Goal: Task Accomplishment & Management: Use online tool/utility

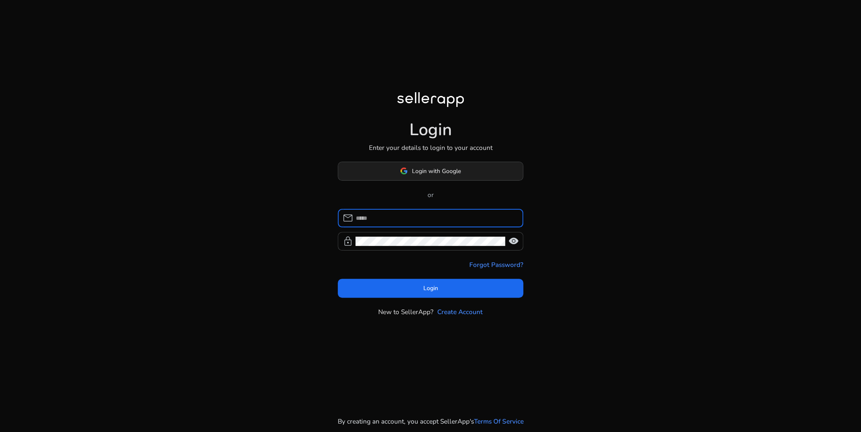
type input "**********"
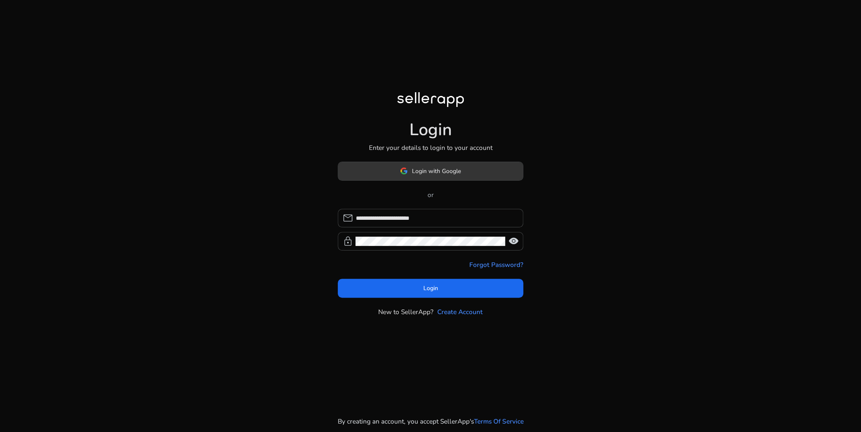
click at [429, 175] on span "Login with Google" at bounding box center [436, 171] width 49 height 9
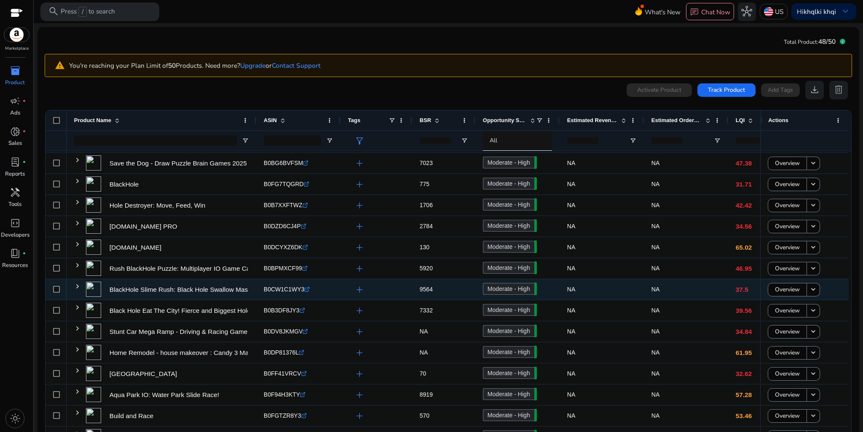
scroll to position [49, 0]
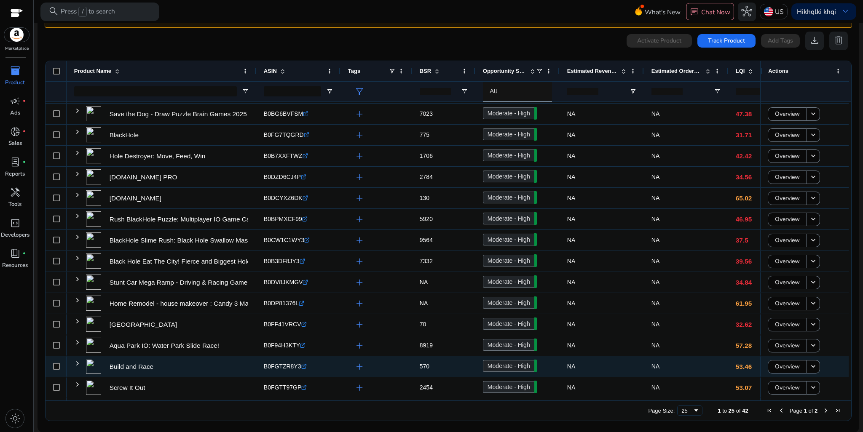
click at [301, 368] on icon ".st0{fill:#2c8af8}" at bounding box center [303, 366] width 5 height 5
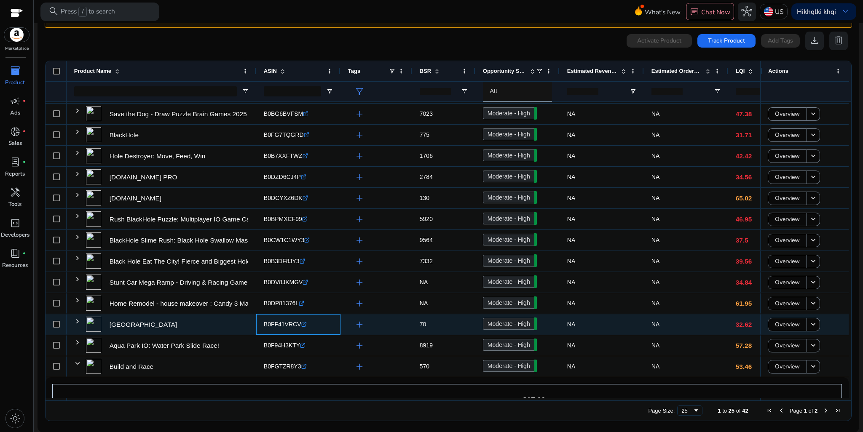
click at [301, 326] on icon ".st0{fill:#2c8af8}" at bounding box center [303, 324] width 5 height 5
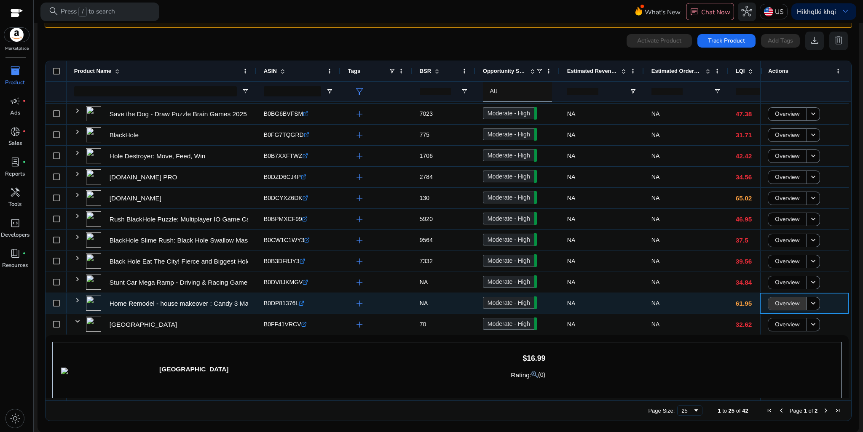
click at [782, 306] on span "Overview" at bounding box center [787, 303] width 25 height 17
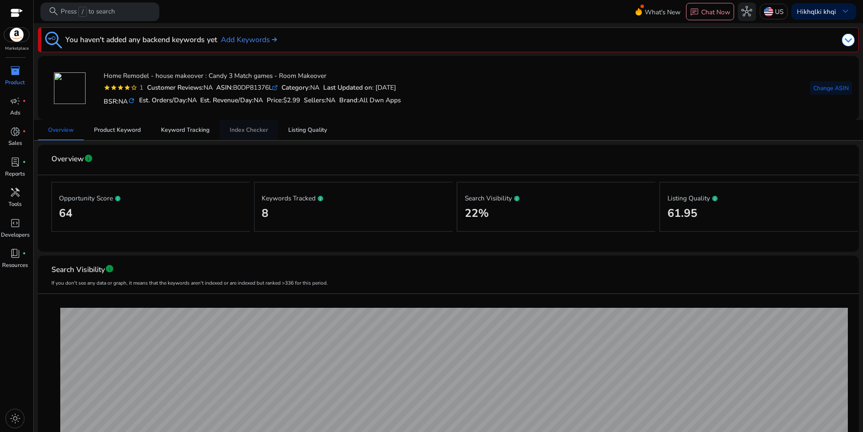
click at [250, 133] on span "Index Checker" at bounding box center [249, 130] width 38 height 6
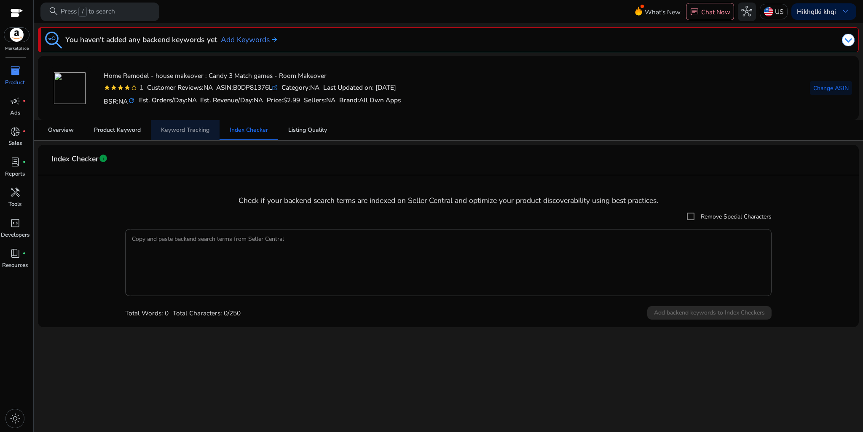
click at [191, 129] on span "Keyword Tracking" at bounding box center [185, 130] width 48 height 6
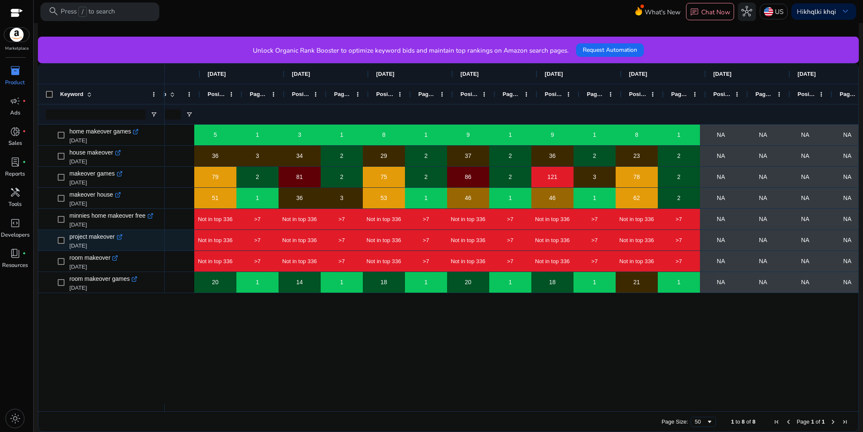
scroll to position [0, 384]
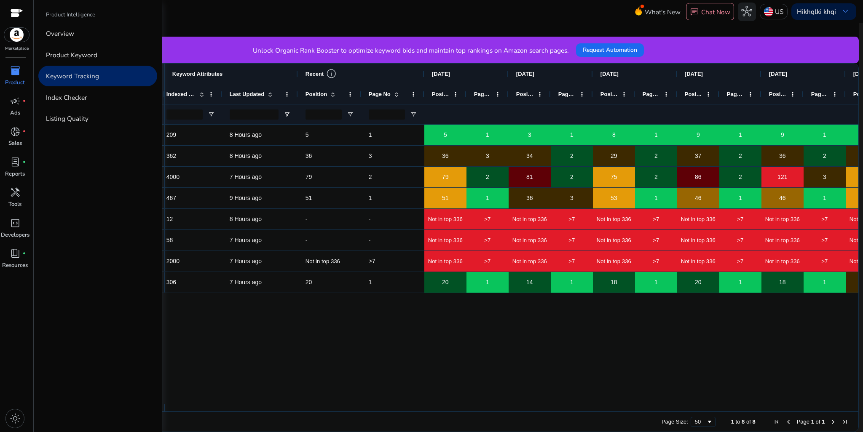
click at [16, 69] on span "inventory_2" at bounding box center [15, 70] width 11 height 11
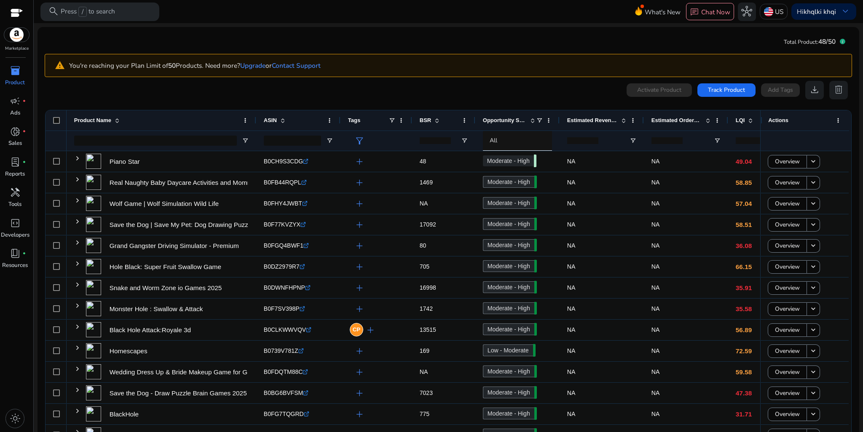
click at [752, 121] on span at bounding box center [750, 120] width 7 height 7
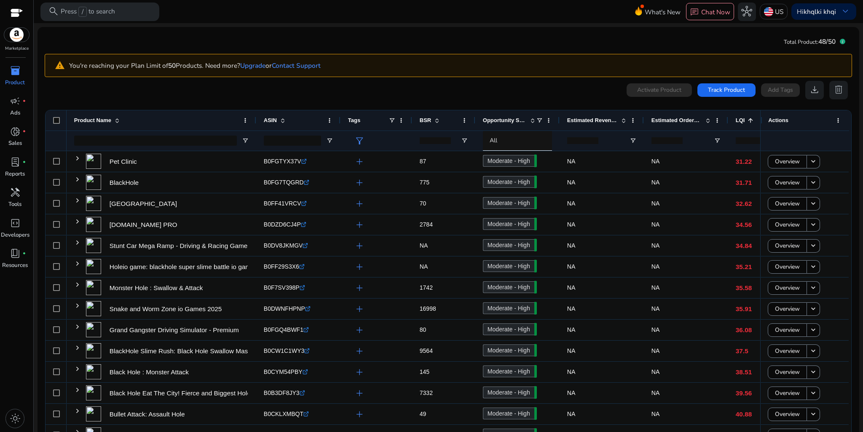
click at [751, 122] on span at bounding box center [750, 120] width 7 height 7
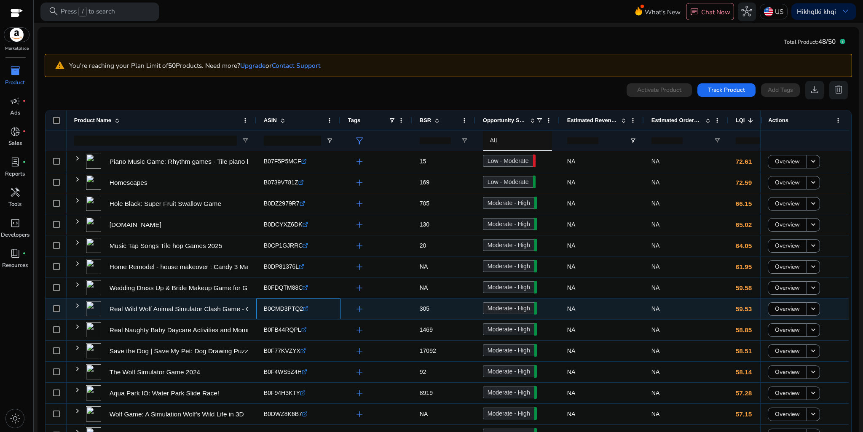
click at [306, 312] on link ".st0{fill:#2c8af8}" at bounding box center [305, 308] width 5 height 7
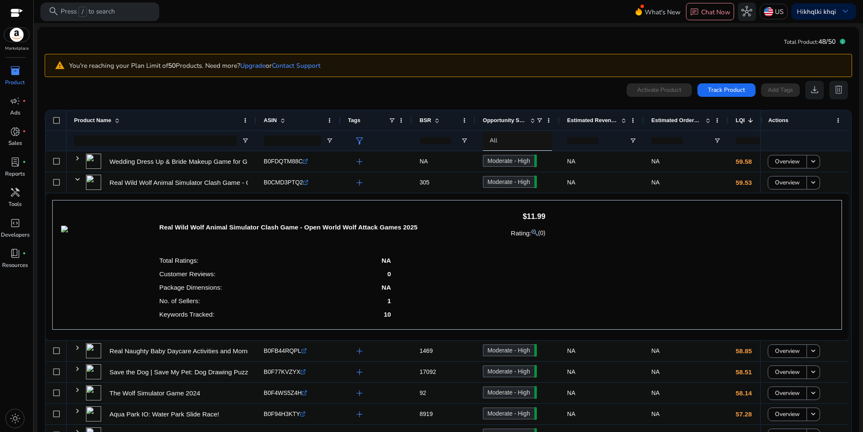
scroll to position [253, 0]
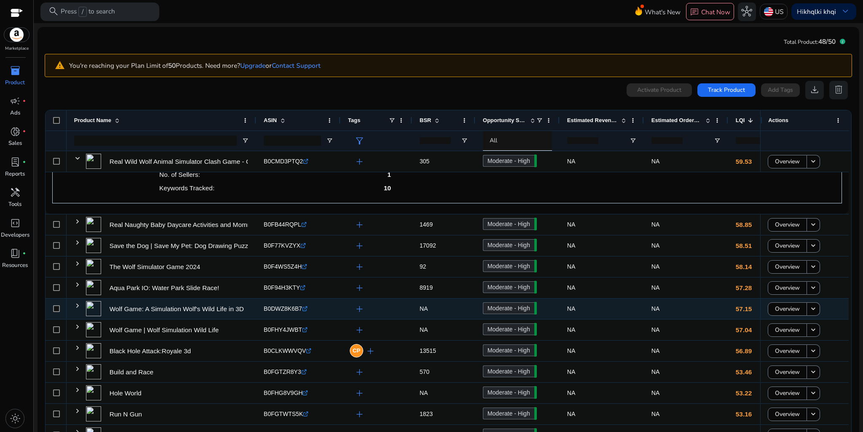
click at [306, 310] on icon ".st0{fill:#2c8af8}" at bounding box center [304, 308] width 5 height 5
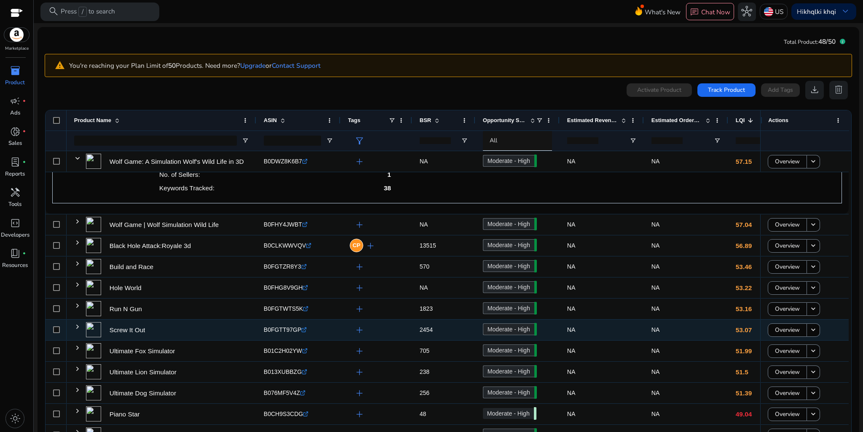
scroll to position [525, 0]
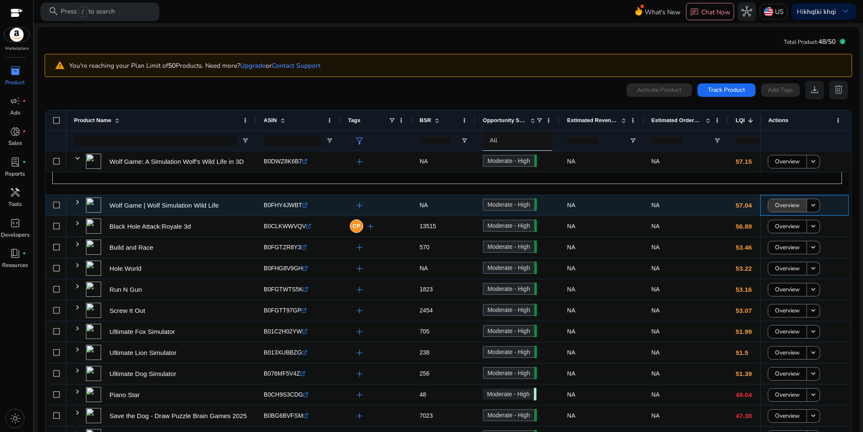
click at [775, 206] on span "Overview" at bounding box center [787, 205] width 25 height 17
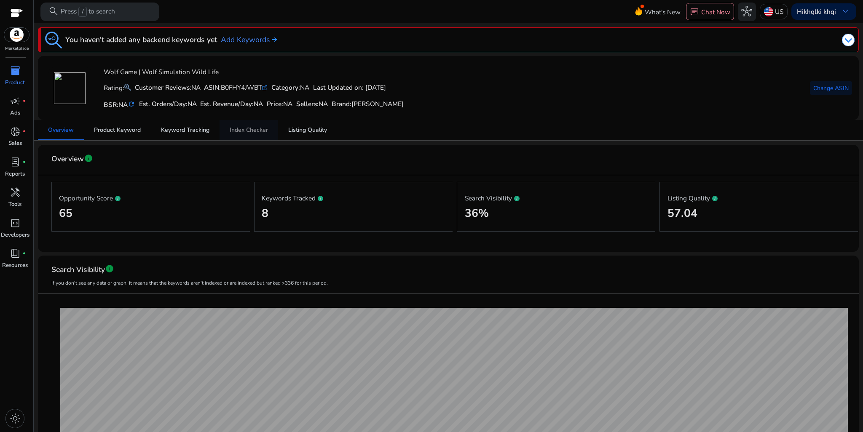
click at [248, 132] on span "Index Checker" at bounding box center [249, 130] width 38 height 6
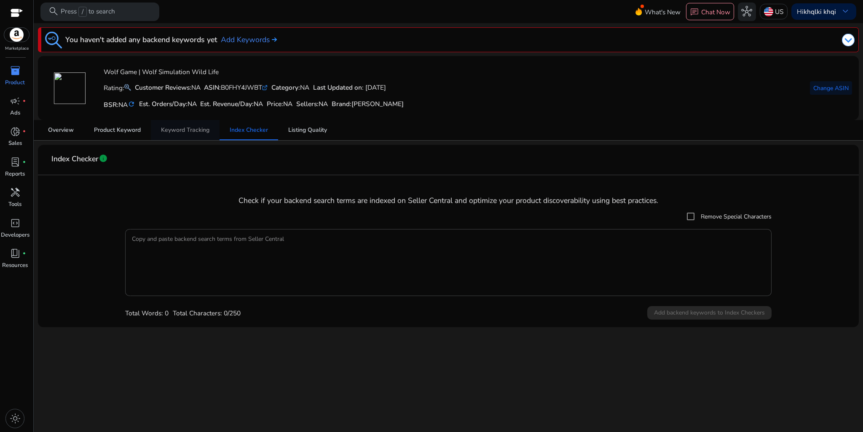
click at [191, 135] on span "Keyword Tracking" at bounding box center [185, 130] width 48 height 20
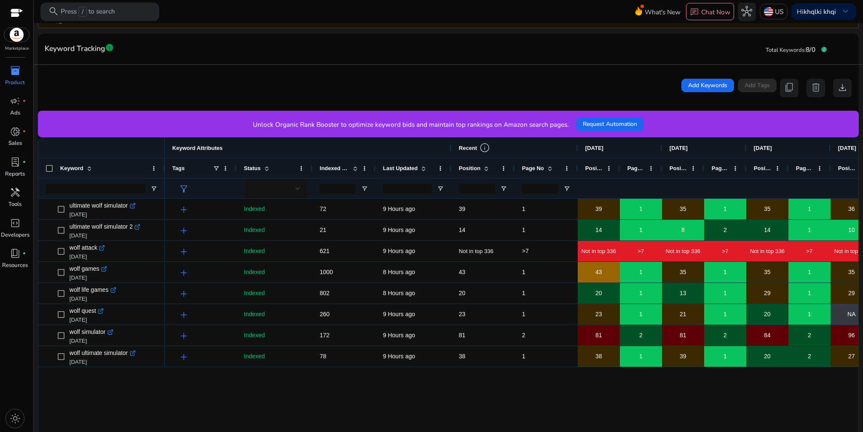
scroll to position [221, 0]
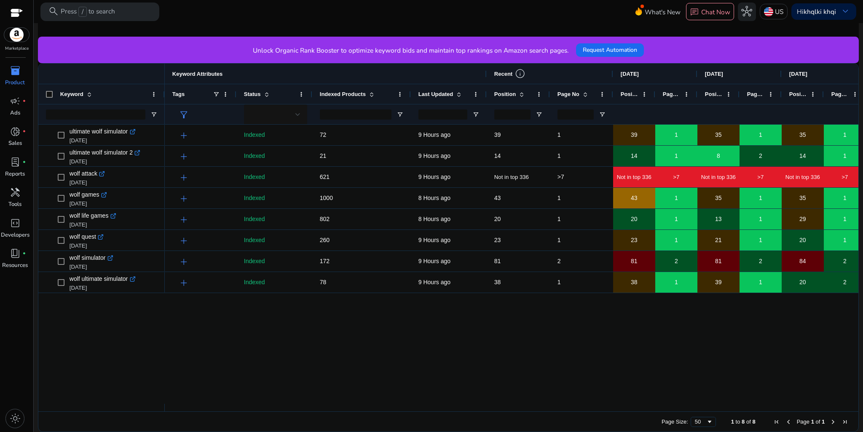
drag, startPoint x: 374, startPoint y: 97, endPoint x: 410, endPoint y: 102, distance: 35.8
click at [410, 102] on div at bounding box center [410, 94] width 3 height 20
